Goal: Transaction & Acquisition: Download file/media

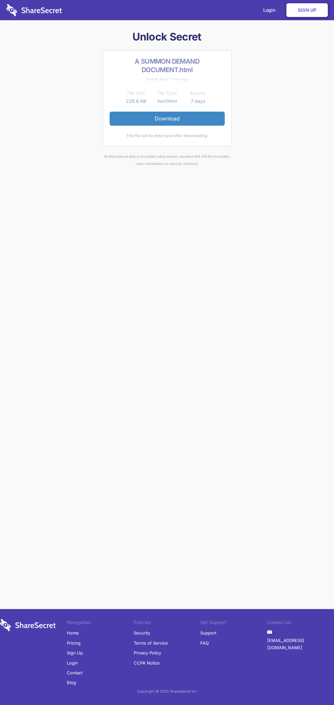
click at [167, 118] on link "Download" at bounding box center [167, 119] width 115 height 14
